Goal: Entertainment & Leisure: Consume media (video, audio)

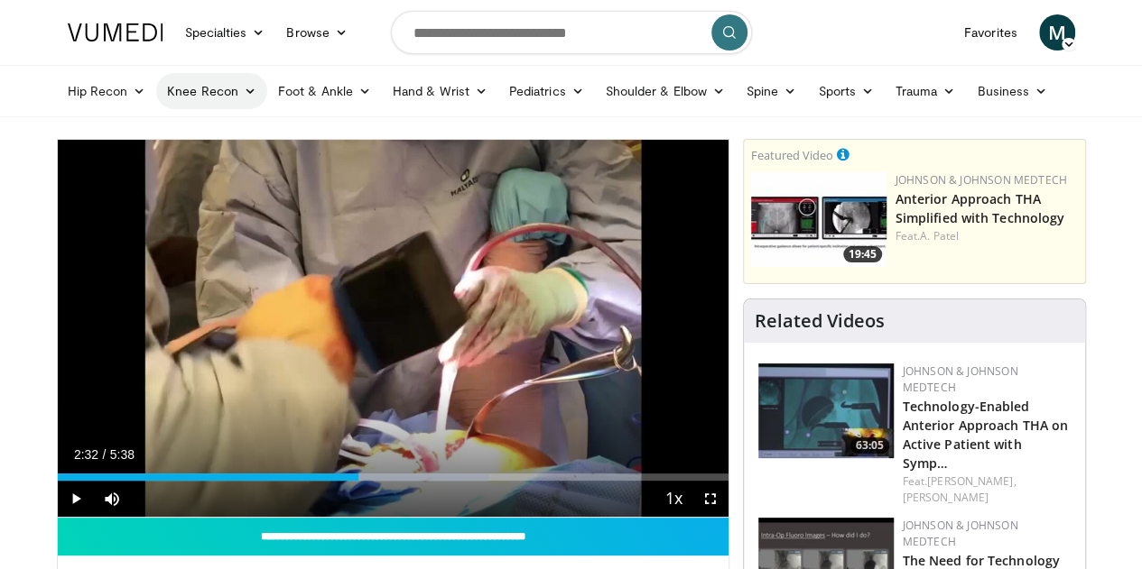
click at [244, 96] on icon at bounding box center [250, 91] width 13 height 13
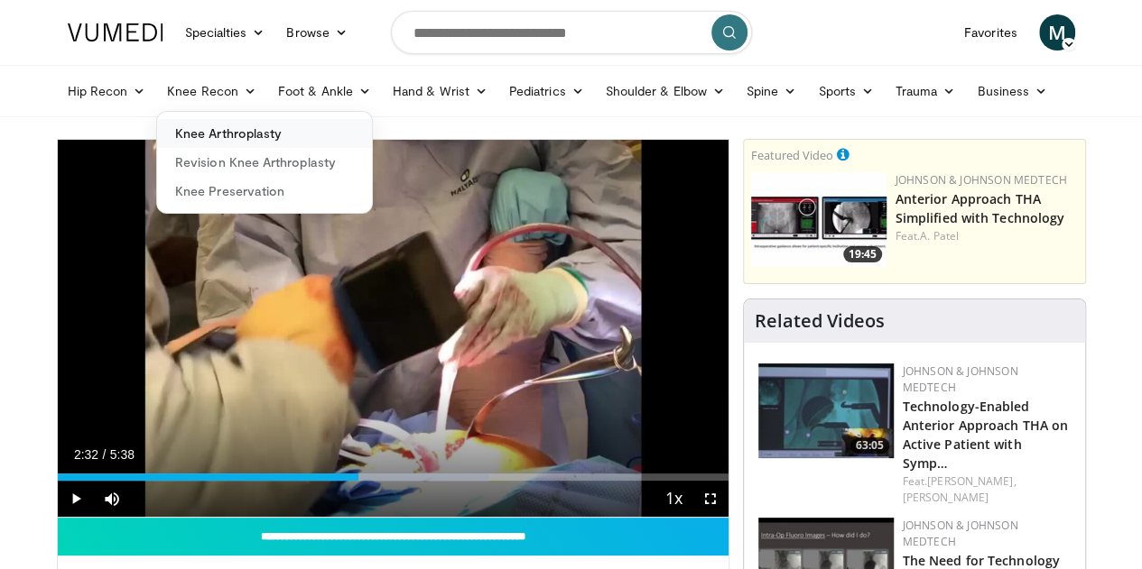
click at [188, 136] on link "Knee Arthroplasty" at bounding box center [264, 133] width 215 height 29
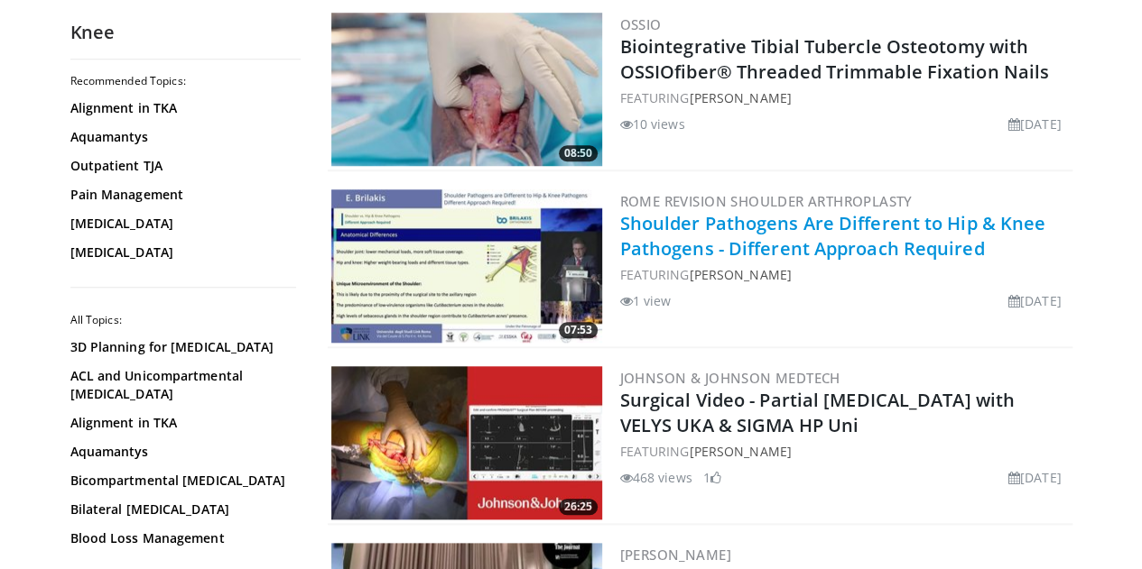
scroll to position [812, 0]
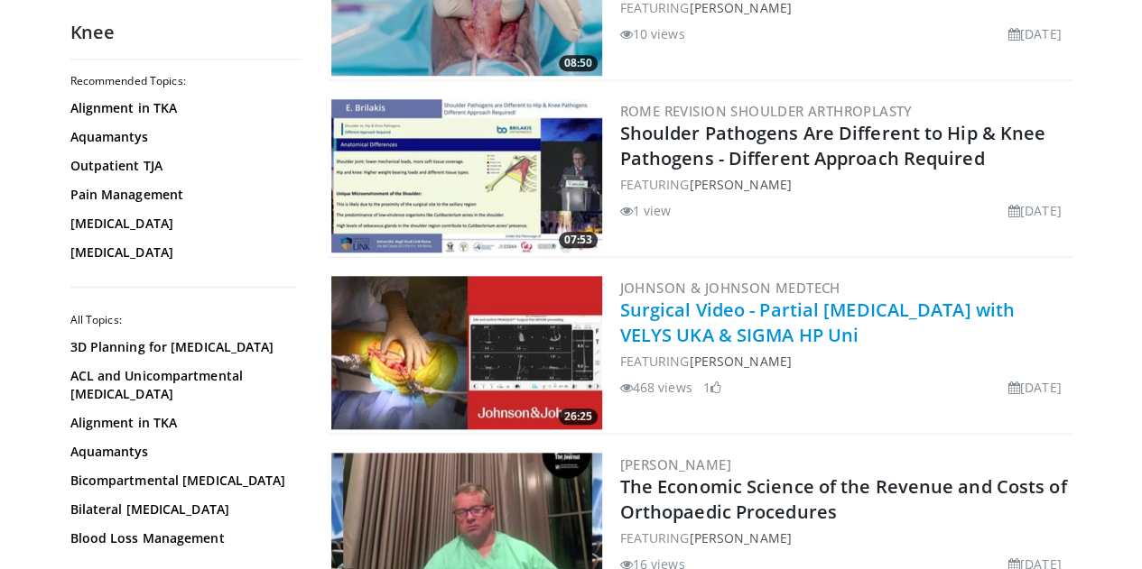
click at [847, 312] on link "Surgical Video - Partial Knee Arthroplasty with VELYS UKA & SIGMA HP Uni" at bounding box center [817, 323] width 394 height 50
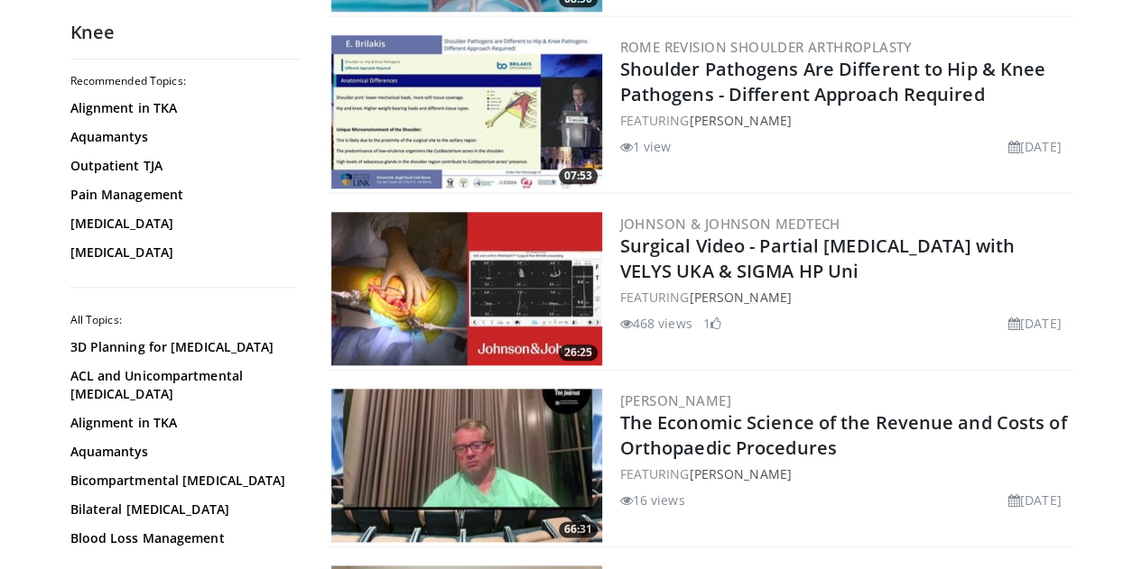
scroll to position [902, 0]
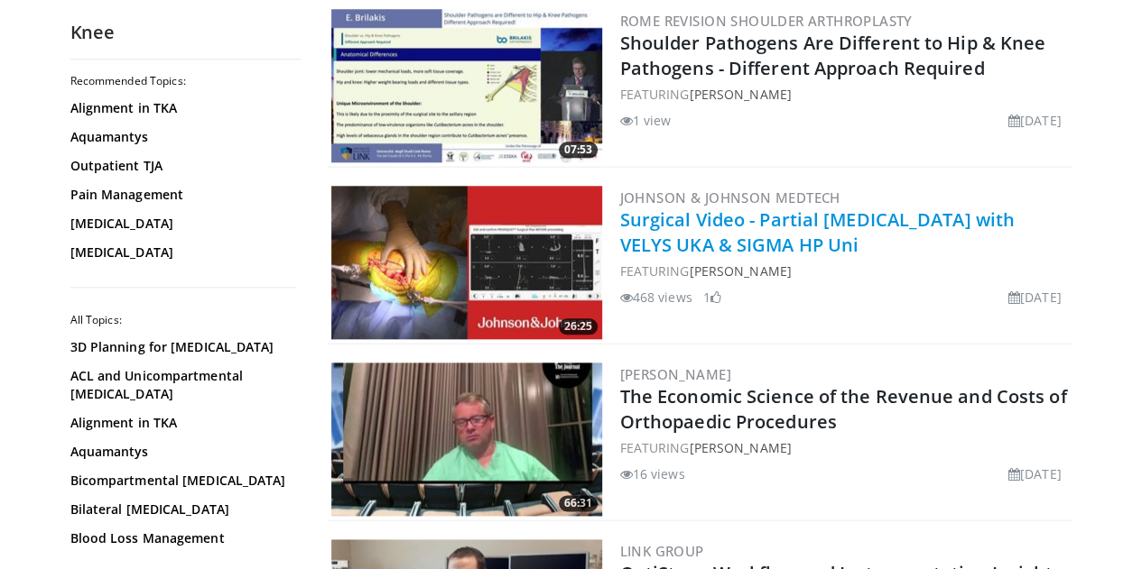
click at [855, 208] on link "Surgical Video - Partial Knee Arthroplasty with VELYS UKA & SIGMA HP Uni" at bounding box center [817, 233] width 394 height 50
click at [850, 216] on link "Surgical Video - Partial Knee Arthroplasty with VELYS UKA & SIGMA HP Uni" at bounding box center [817, 233] width 394 height 50
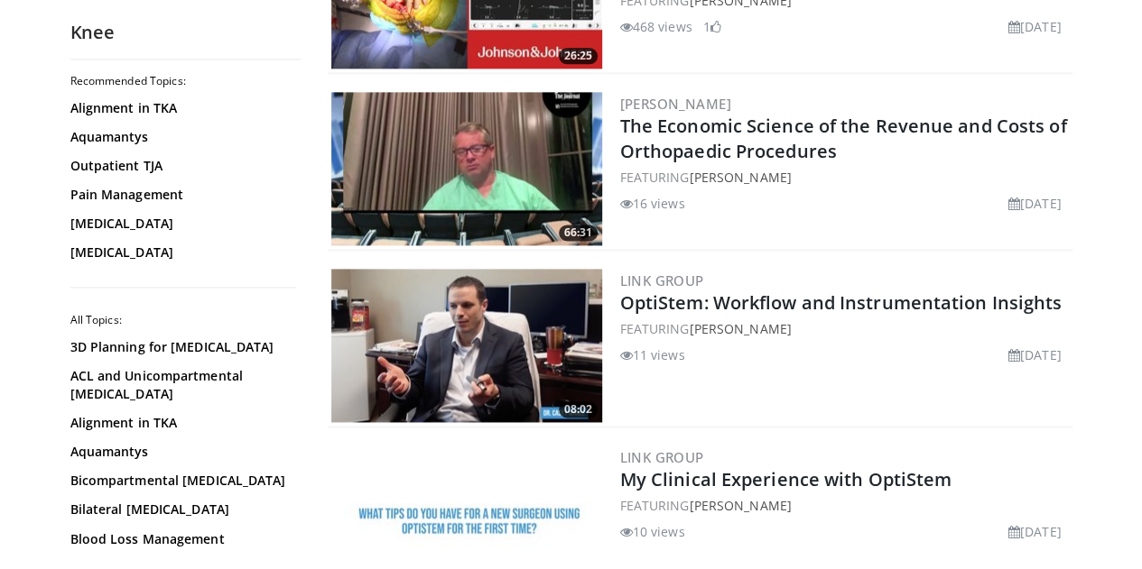
scroll to position [1263, 0]
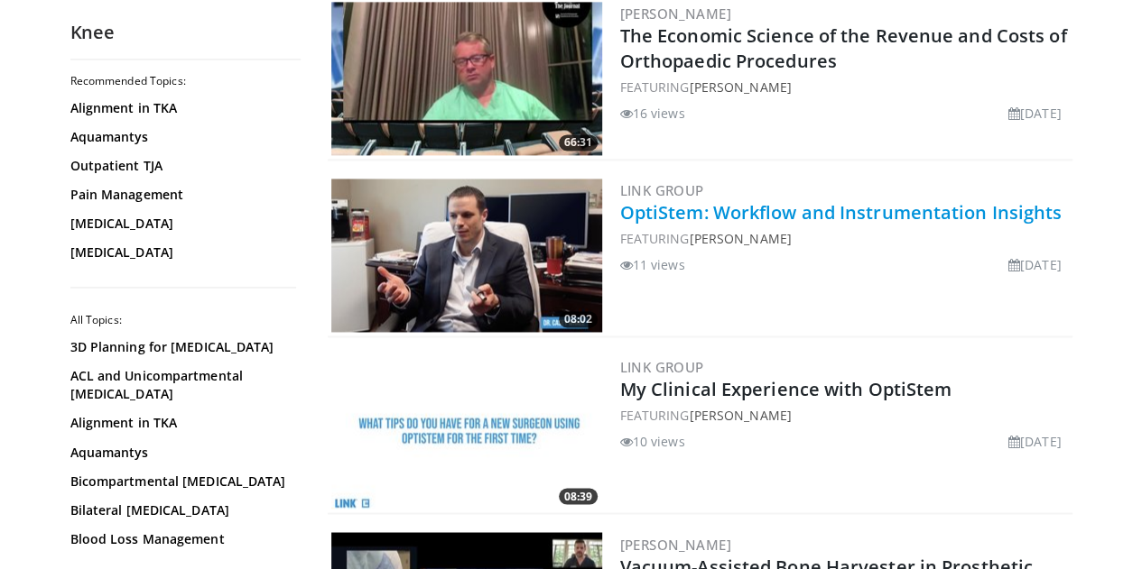
click at [830, 210] on link "OptiStem: Workflow and Instrumentation Insights" at bounding box center [841, 212] width 442 height 24
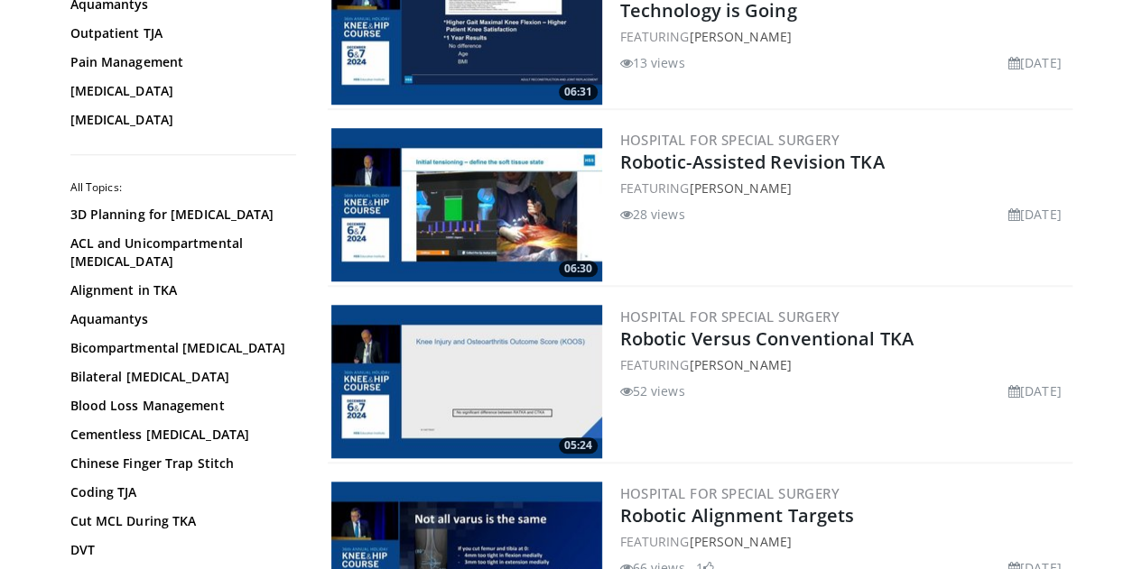
scroll to position [4422, 0]
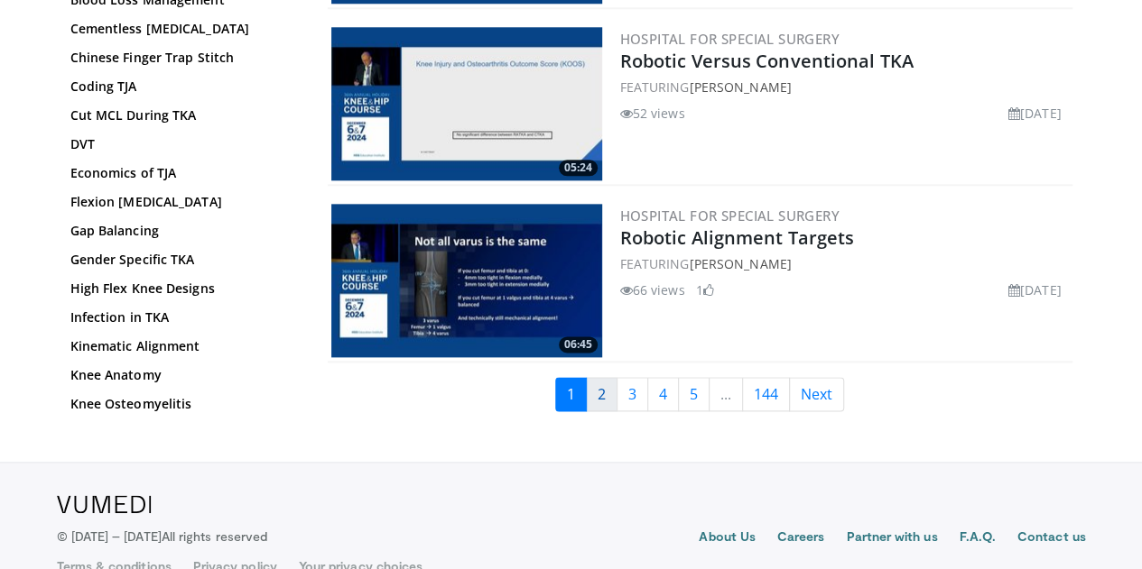
click at [617, 398] on link "2" at bounding box center [602, 394] width 32 height 34
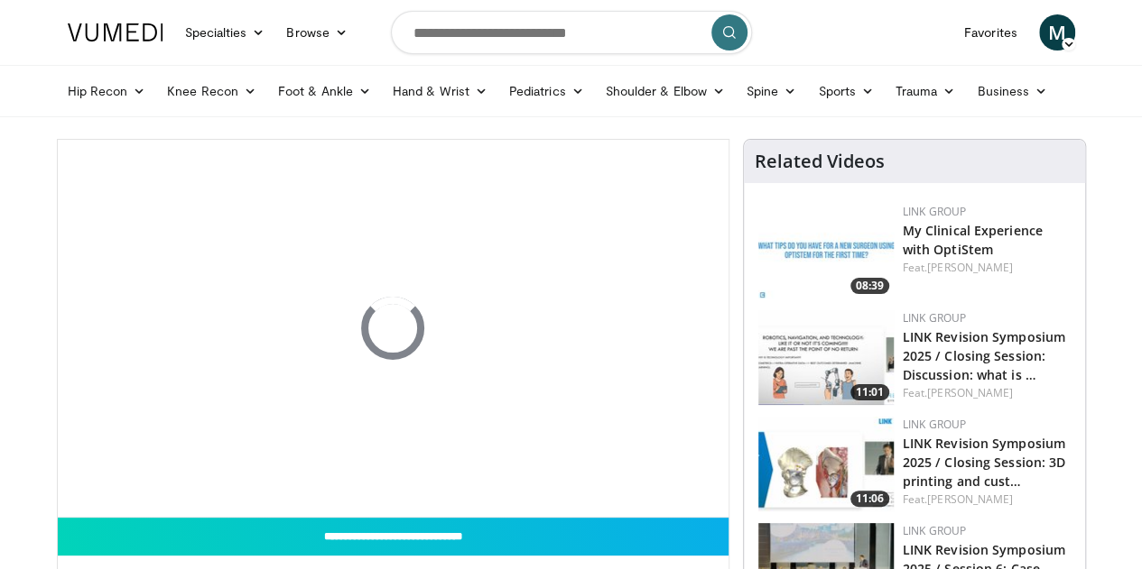
scroll to position [90, 0]
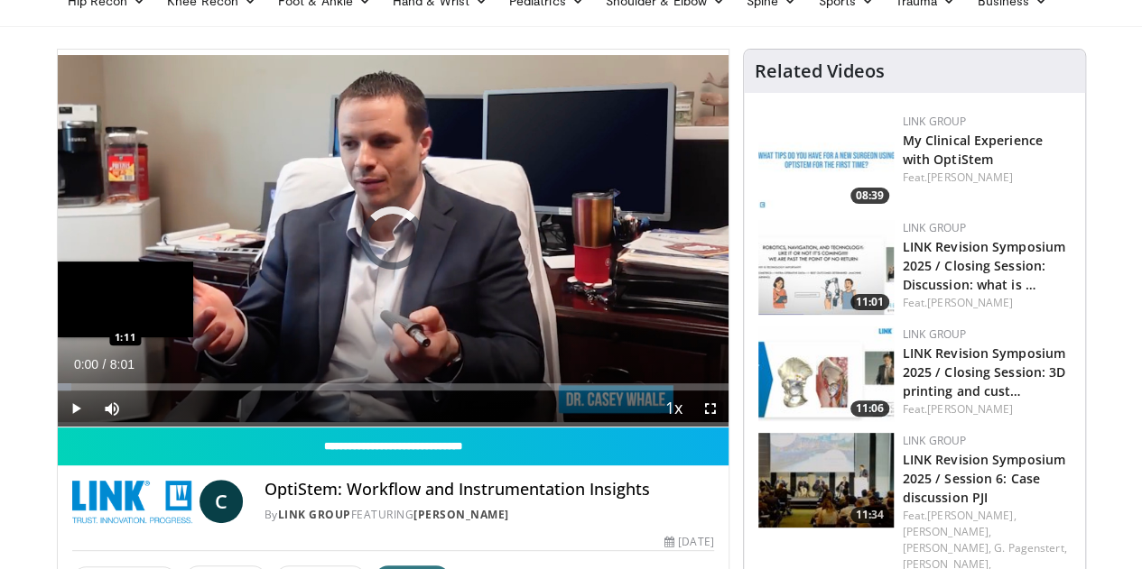
click at [118, 391] on div "Loaded : 2.06% 1:10 1:11" at bounding box center [393, 387] width 671 height 7
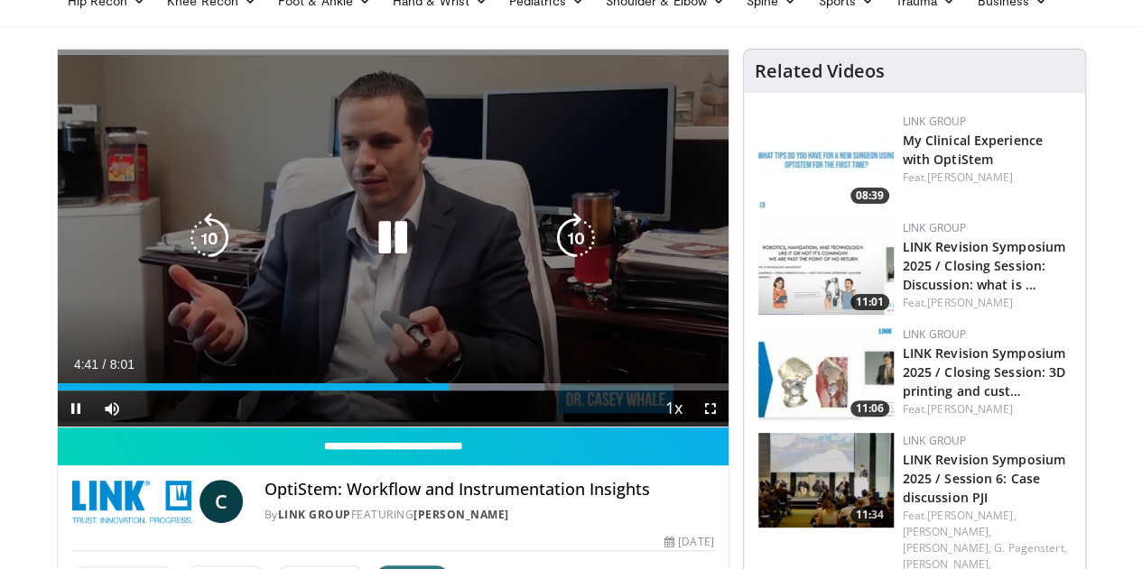
click at [589, 241] on icon "Video Player" at bounding box center [576, 238] width 51 height 51
click at [588, 243] on icon "Video Player" at bounding box center [576, 238] width 51 height 51
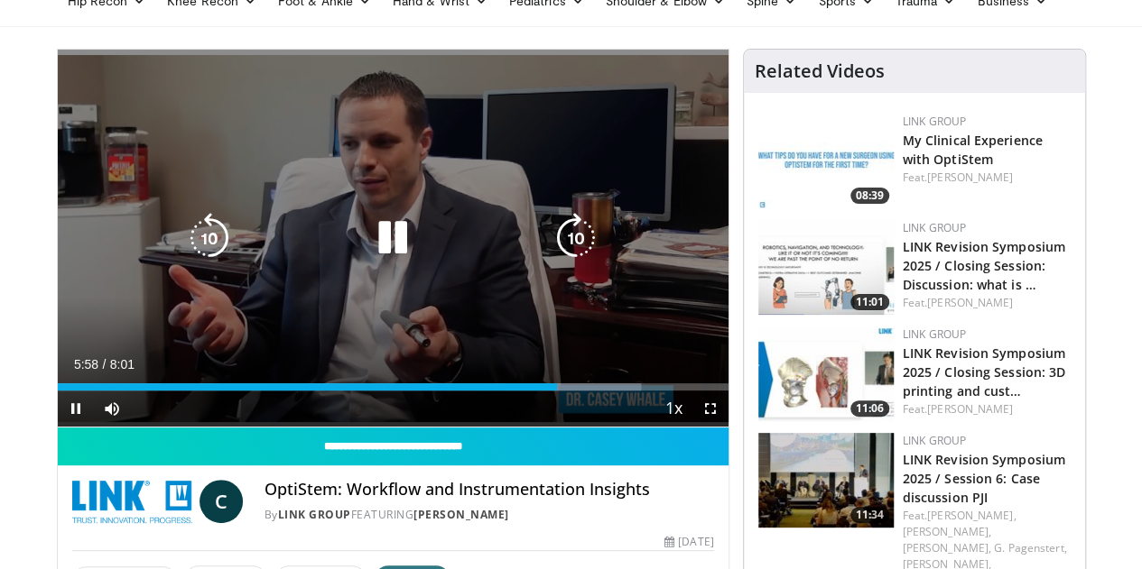
click at [585, 264] on icon "Video Player" at bounding box center [576, 238] width 51 height 51
click at [580, 255] on icon "Video Player" at bounding box center [576, 238] width 51 height 51
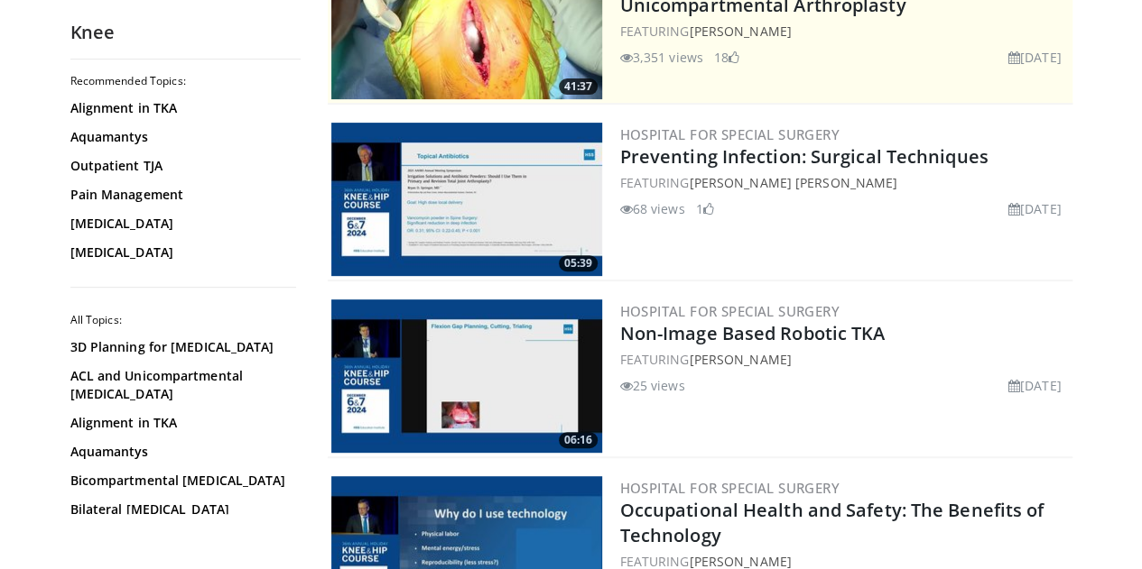
scroll to position [361, 0]
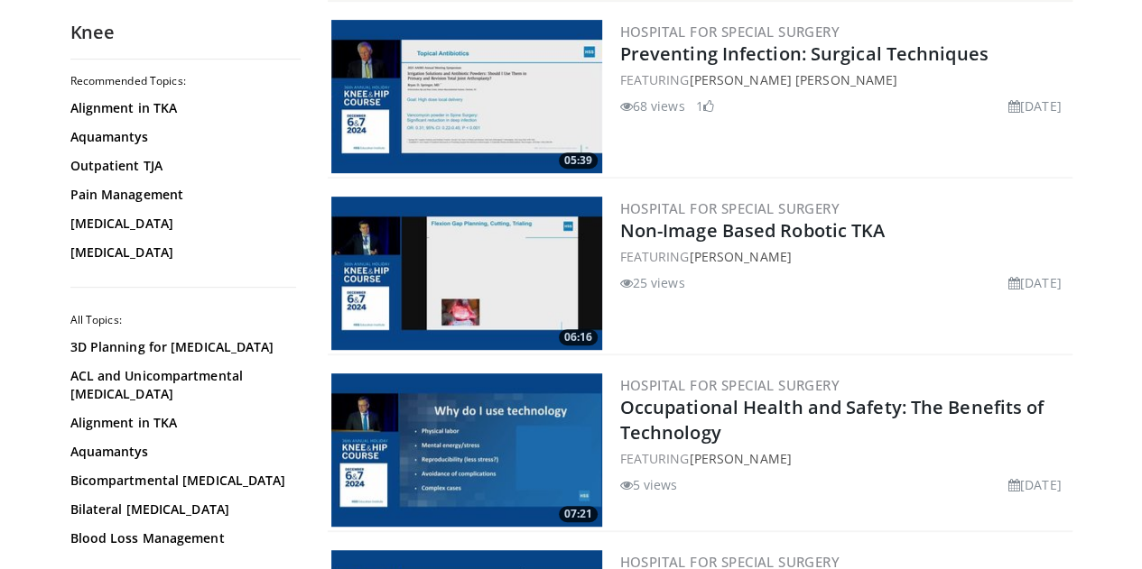
drag, startPoint x: 840, startPoint y: 452, endPoint x: 644, endPoint y: 467, distance: 196.4
click at [588, 389] on div "07:21 Hospital for Special Surgery Occupational Health and Safety: The Benefits…" at bounding box center [700, 451] width 745 height 162
click at [678, 489] on div "5 views September 17, 2025" at bounding box center [844, 485] width 449 height 19
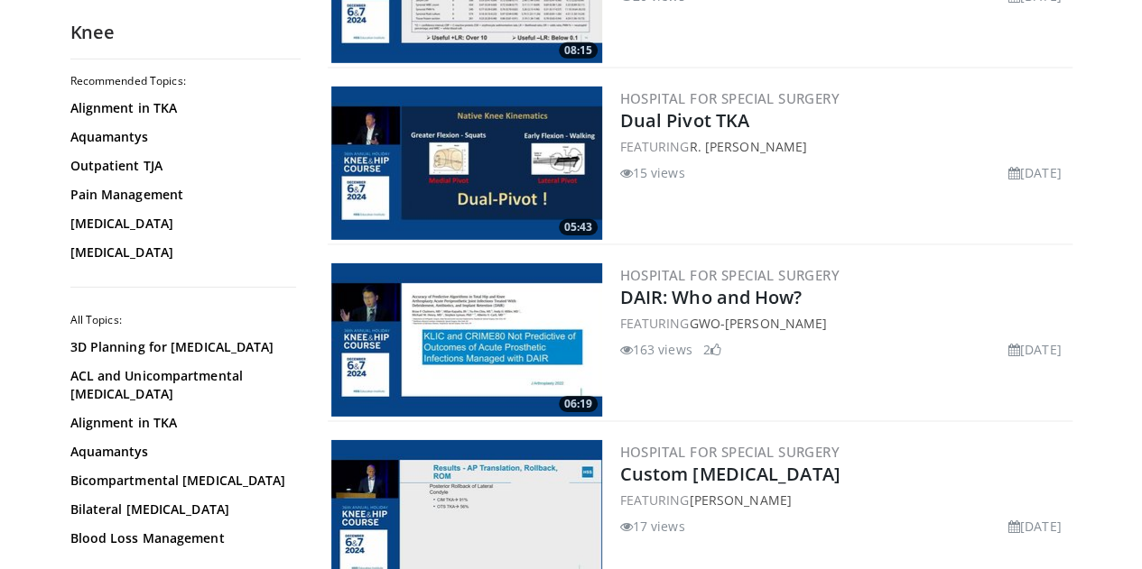
scroll to position [3289, 0]
